Goal: Navigation & Orientation: Find specific page/section

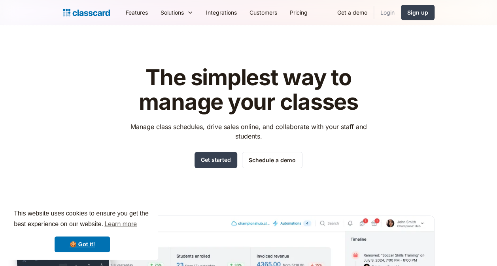
click at [384, 10] on link "Login" at bounding box center [387, 13] width 27 height 18
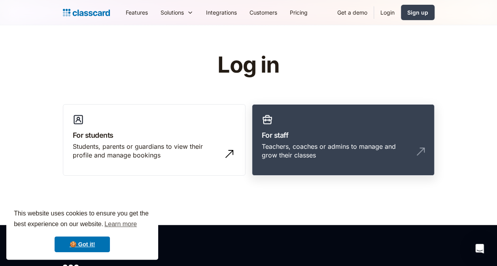
click at [362, 131] on h3 "For staff" at bounding box center [343, 135] width 163 height 11
